Goal: Task Accomplishment & Management: Use online tool/utility

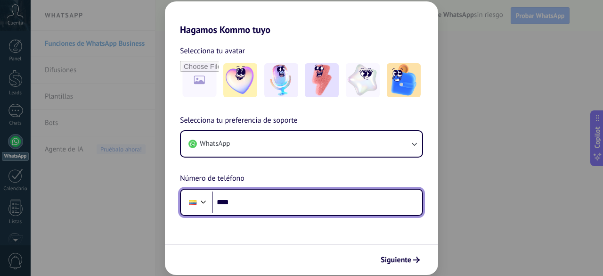
click at [282, 206] on input "****" at bounding box center [317, 202] width 210 height 22
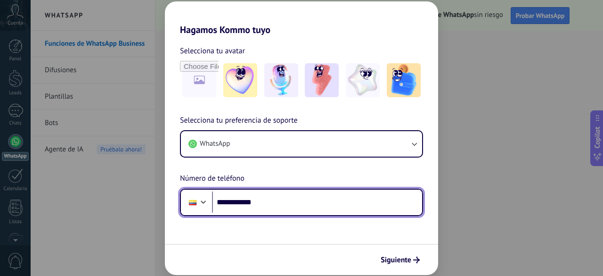
click at [275, 206] on input "**********" at bounding box center [317, 202] width 210 height 22
type input "**********"
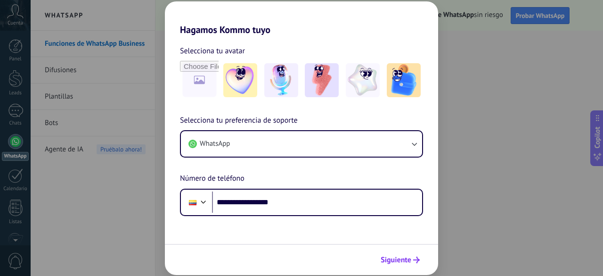
click at [402, 257] on span "Siguiente" at bounding box center [396, 259] width 31 height 7
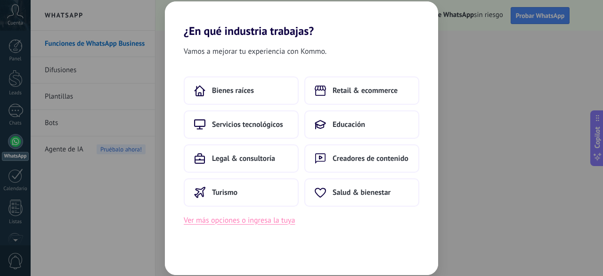
click at [266, 224] on button "Ver más opciones o ingresa la tuya" at bounding box center [239, 220] width 111 height 12
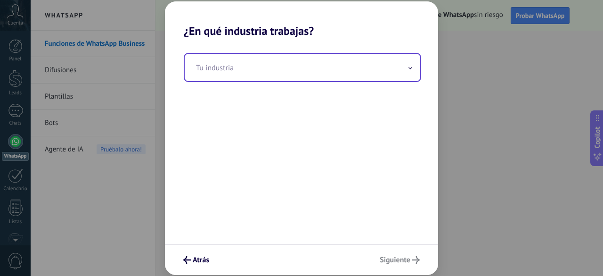
click at [275, 74] on input "text" at bounding box center [303, 67] width 236 height 27
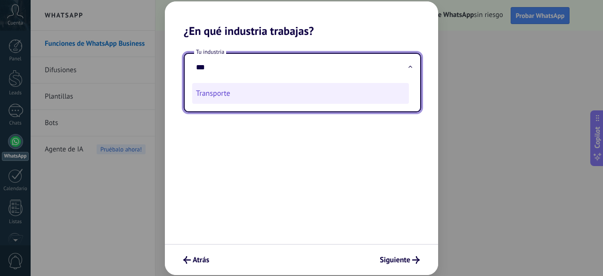
click at [263, 98] on li "Transporte" at bounding box center [300, 93] width 217 height 21
type input "**********"
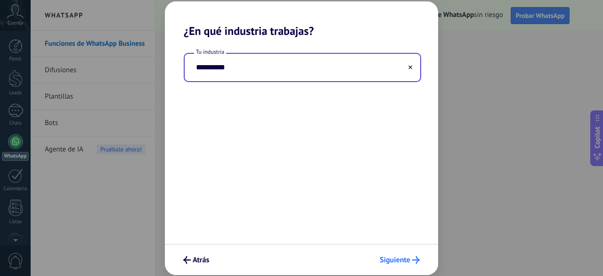
click at [416, 257] on icon "submit" at bounding box center [416, 260] width 8 height 8
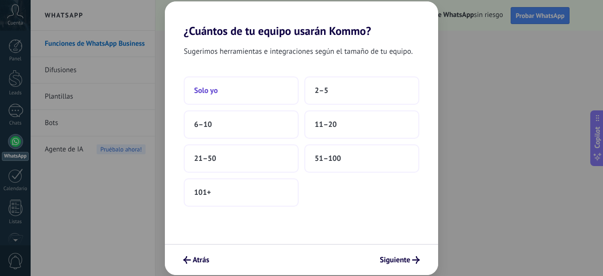
click at [266, 98] on button "Solo yo" at bounding box center [241, 90] width 115 height 28
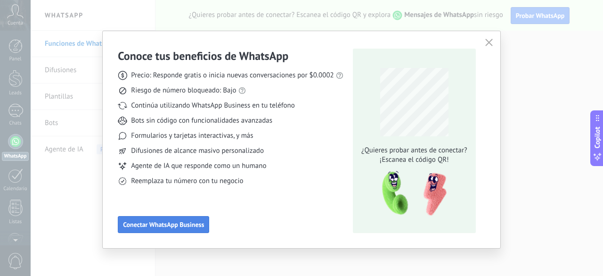
click at [187, 223] on span "Conectar WhatsApp Business" at bounding box center [163, 224] width 81 height 7
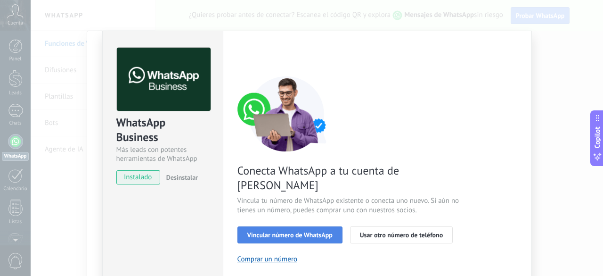
click at [307, 231] on span "Vincular número de WhatsApp" at bounding box center [289, 234] width 85 height 7
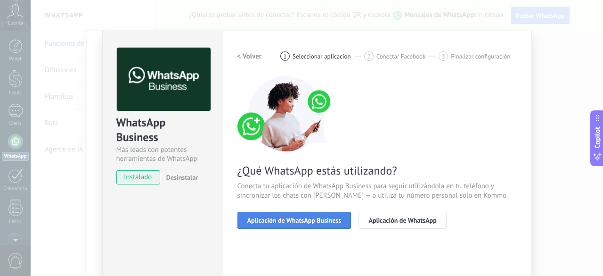
click at [315, 224] on button "Aplicación de WhatsApp Business" at bounding box center [294, 220] width 114 height 17
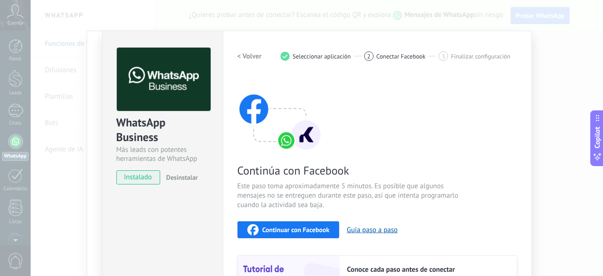
click at [315, 224] on div "Continuar con Facebook" at bounding box center [288, 229] width 82 height 11
click at [237, 59] on h2 "< Volver" at bounding box center [249, 56] width 25 height 9
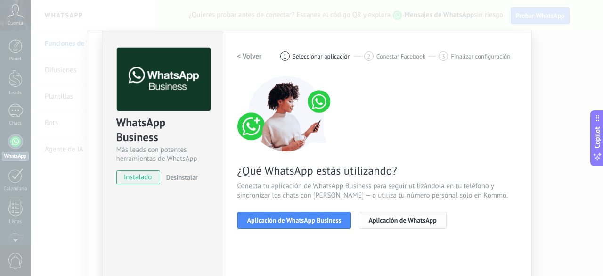
click at [391, 223] on span "Aplicación de WhatsApp" at bounding box center [402, 220] width 68 height 7
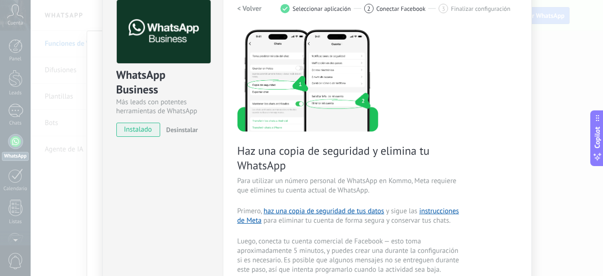
scroll to position [94, 0]
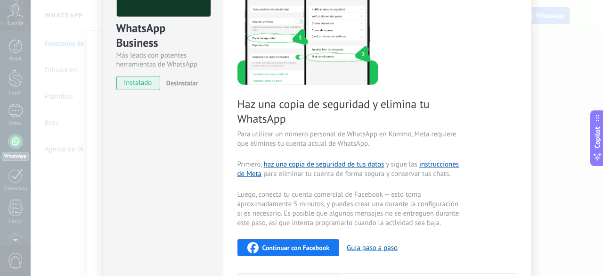
click at [379, 253] on div "Continuar con Facebook Guía paso a paso" at bounding box center [377, 247] width 280 height 17
click at [377, 247] on button "Guía paso a paso" at bounding box center [372, 247] width 51 height 9
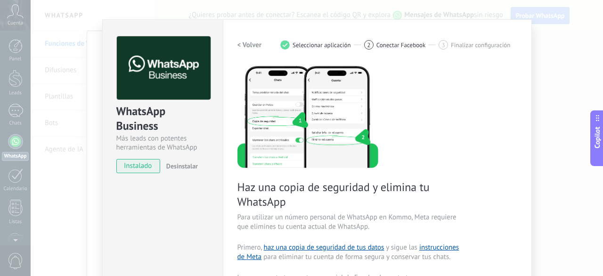
scroll to position [0, 0]
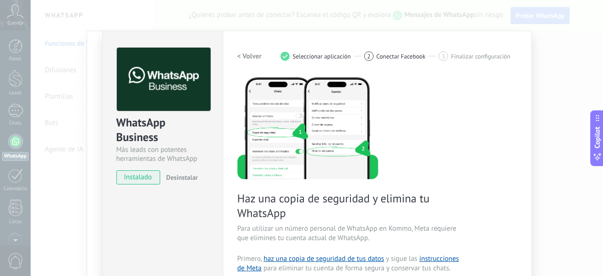
click at [577, 68] on div "WhatsApp Business Más leads con potentes herramientas de WhatsApp instalado Des…" at bounding box center [317, 138] width 572 height 276
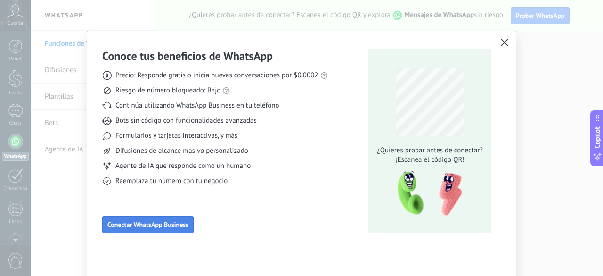
click at [160, 232] on button "Conectar WhatsApp Business" at bounding box center [147, 224] width 91 height 17
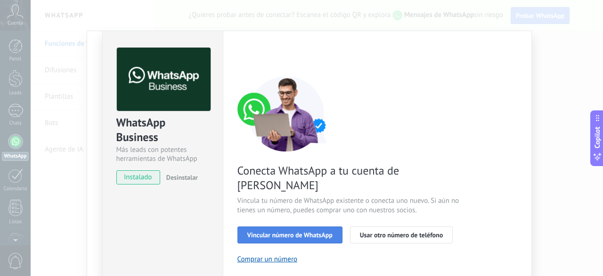
click at [286, 226] on button "Vincular número de WhatsApp" at bounding box center [289, 234] width 105 height 17
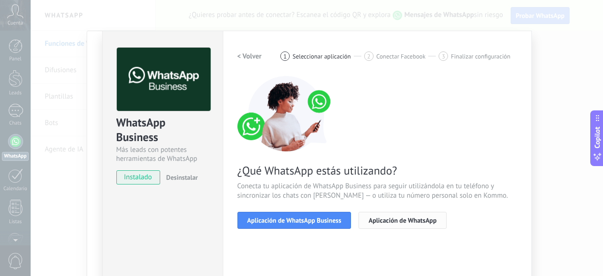
click at [404, 224] on button "Aplicación de WhatsApp" at bounding box center [403, 220] width 88 height 17
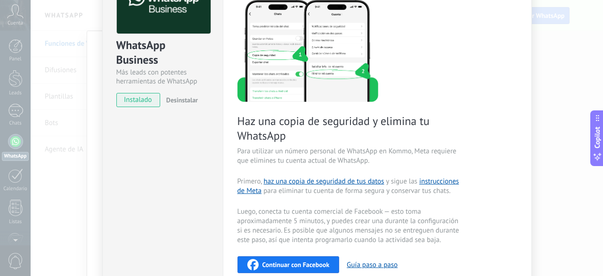
scroll to position [94, 0]
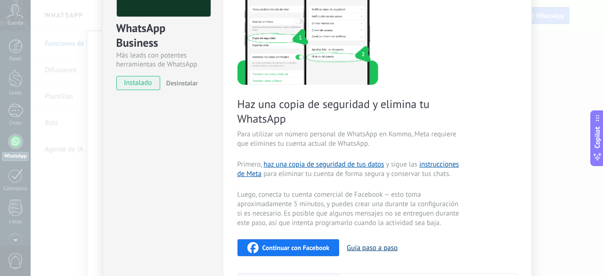
click at [365, 250] on button "Guía paso a paso" at bounding box center [372, 247] width 51 height 9
click at [306, 244] on span "Continuar con Facebook" at bounding box center [295, 247] width 67 height 7
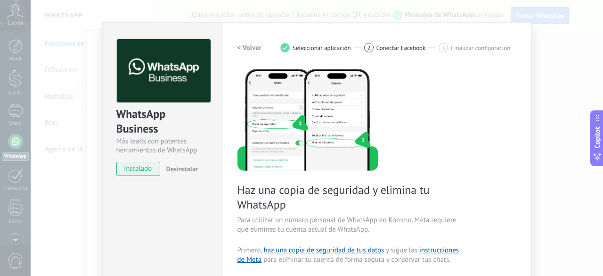
scroll to position [0, 0]
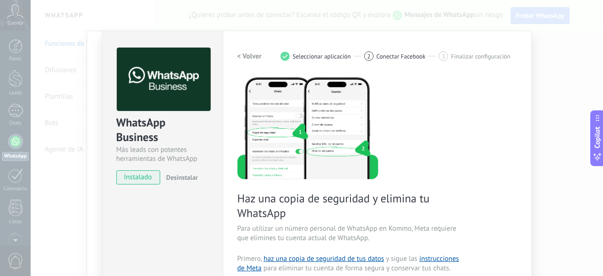
click at [349, 21] on div "WhatsApp Business Más leads con potentes herramientas de WhatsApp instalado Des…" at bounding box center [317, 138] width 572 height 276
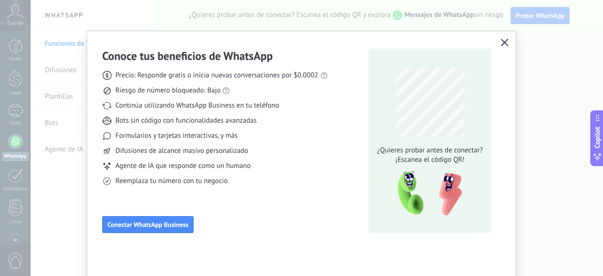
click at [503, 40] on icon "button" at bounding box center [505, 43] width 8 height 8
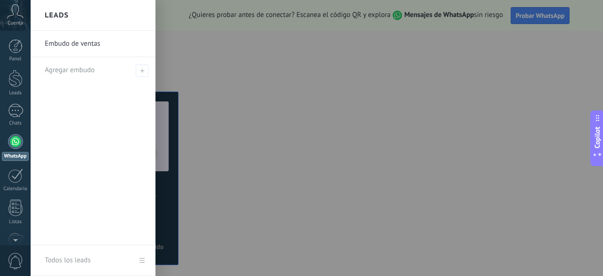
click at [379, 110] on div at bounding box center [332, 138] width 603 height 276
